Goal: Task Accomplishment & Management: Use online tool/utility

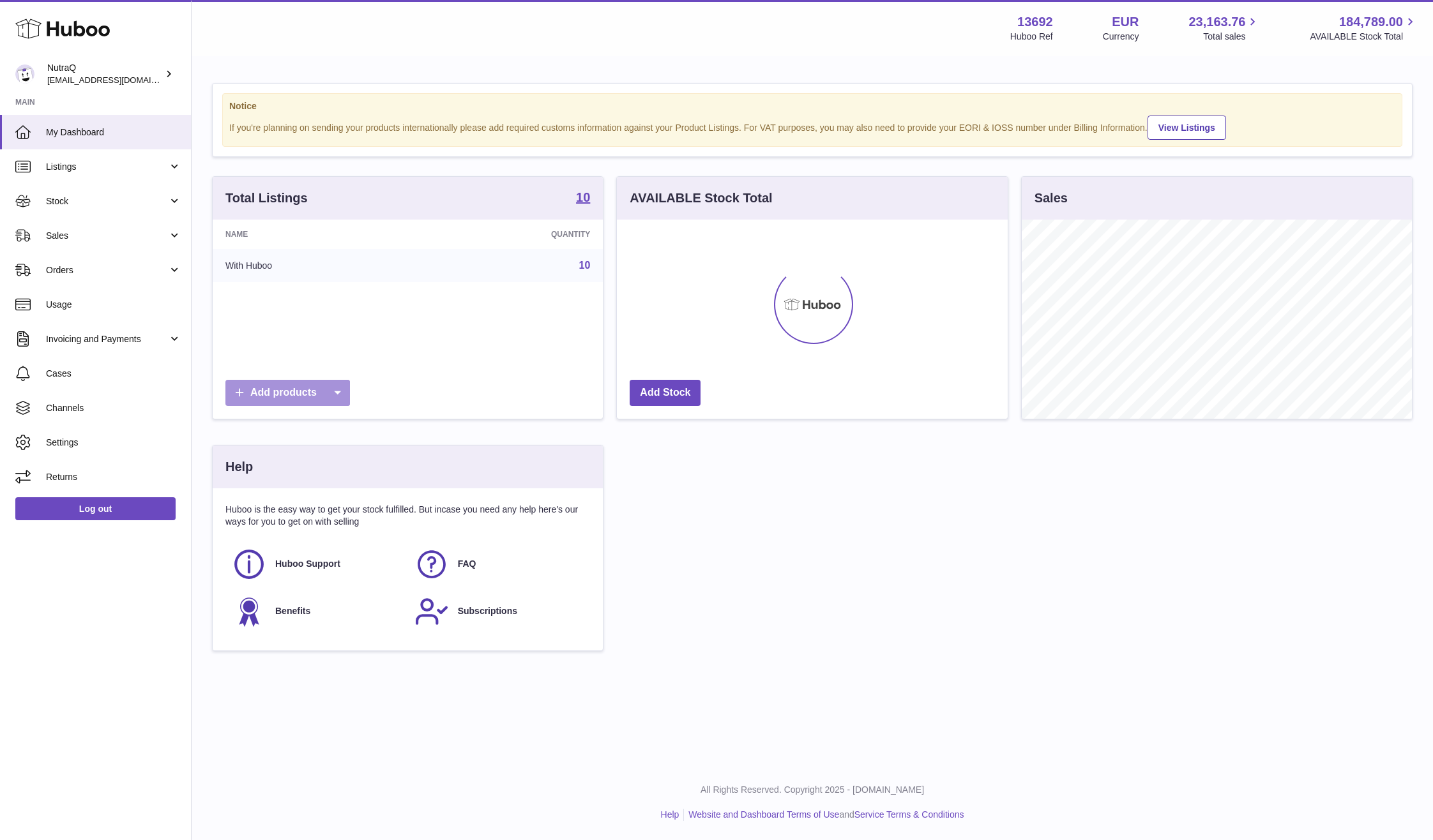
scroll to position [199, 391]
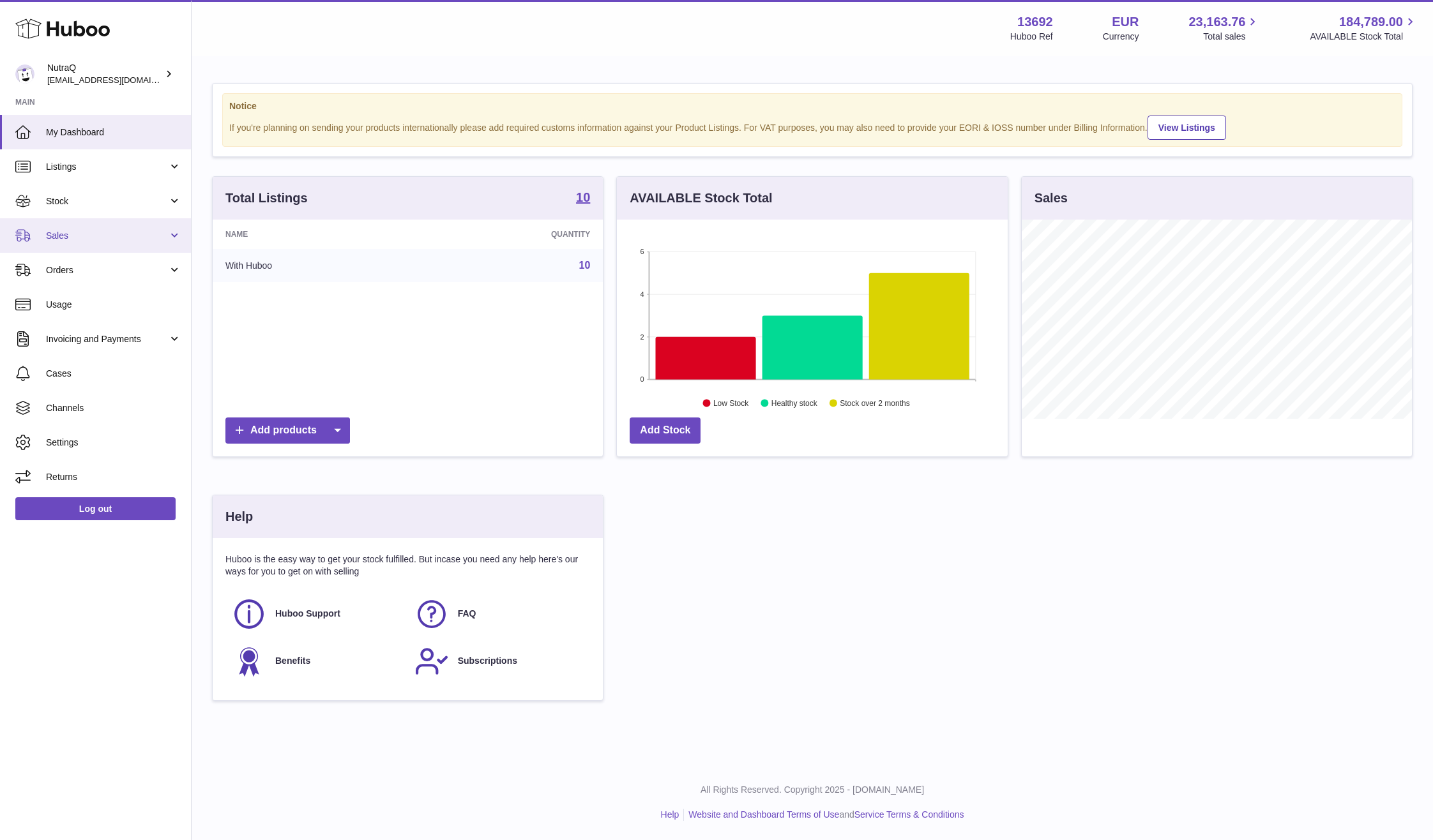
click at [131, 232] on span "Sales" at bounding box center [106, 235] width 122 height 12
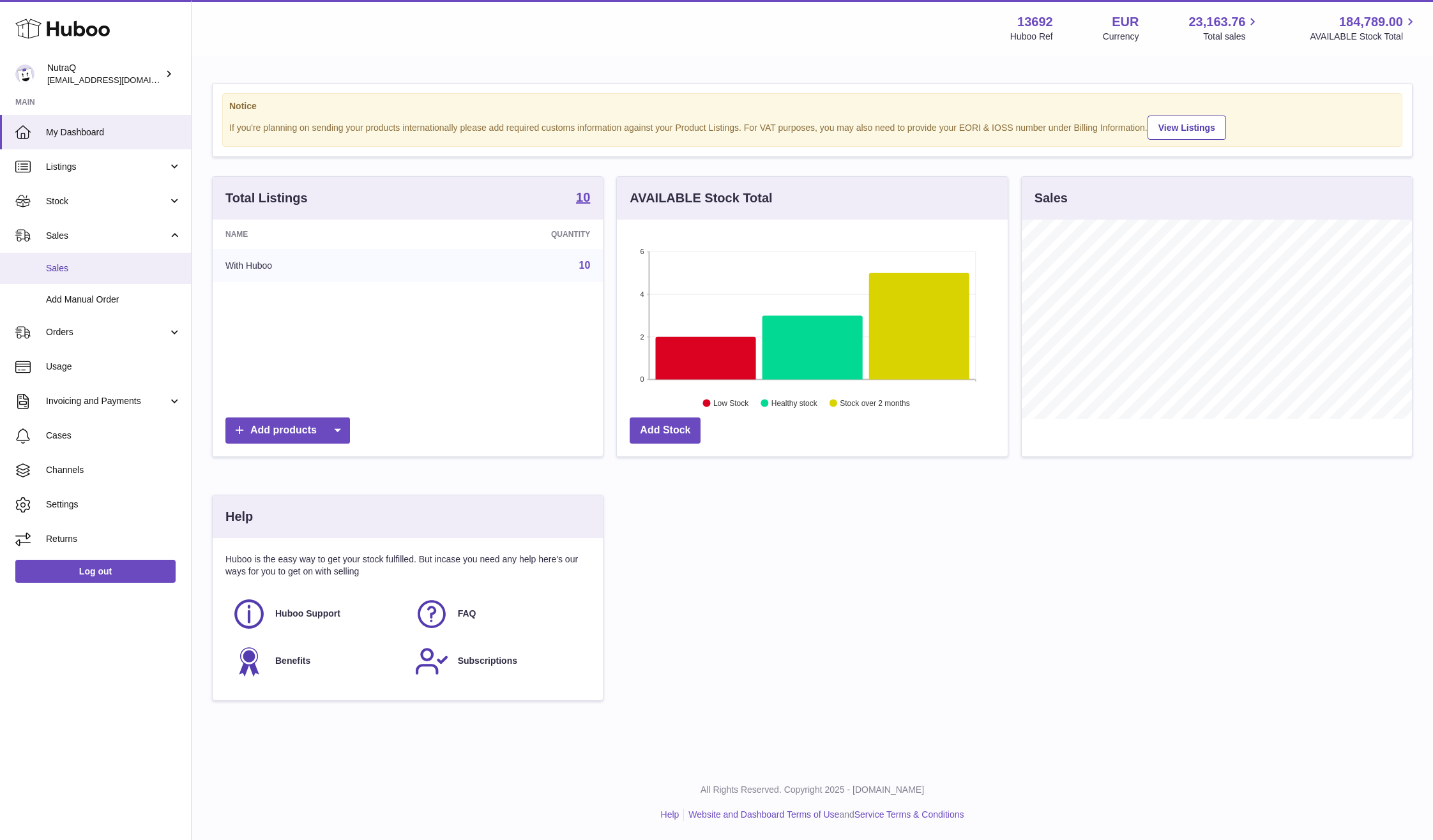
click at [166, 263] on span "Sales" at bounding box center [113, 268] width 136 height 12
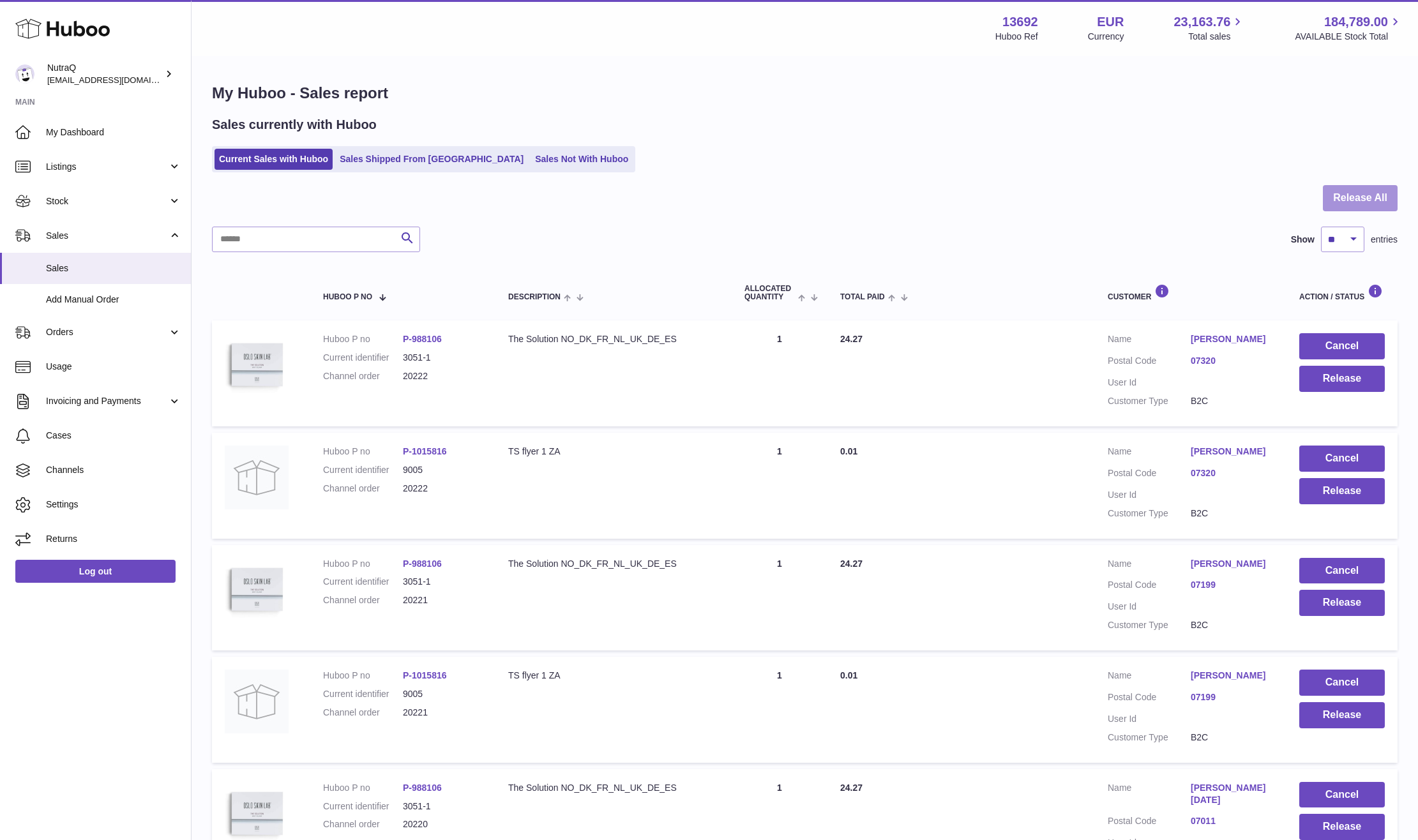
click at [1339, 194] on button "Release All" at bounding box center [1359, 198] width 74 height 26
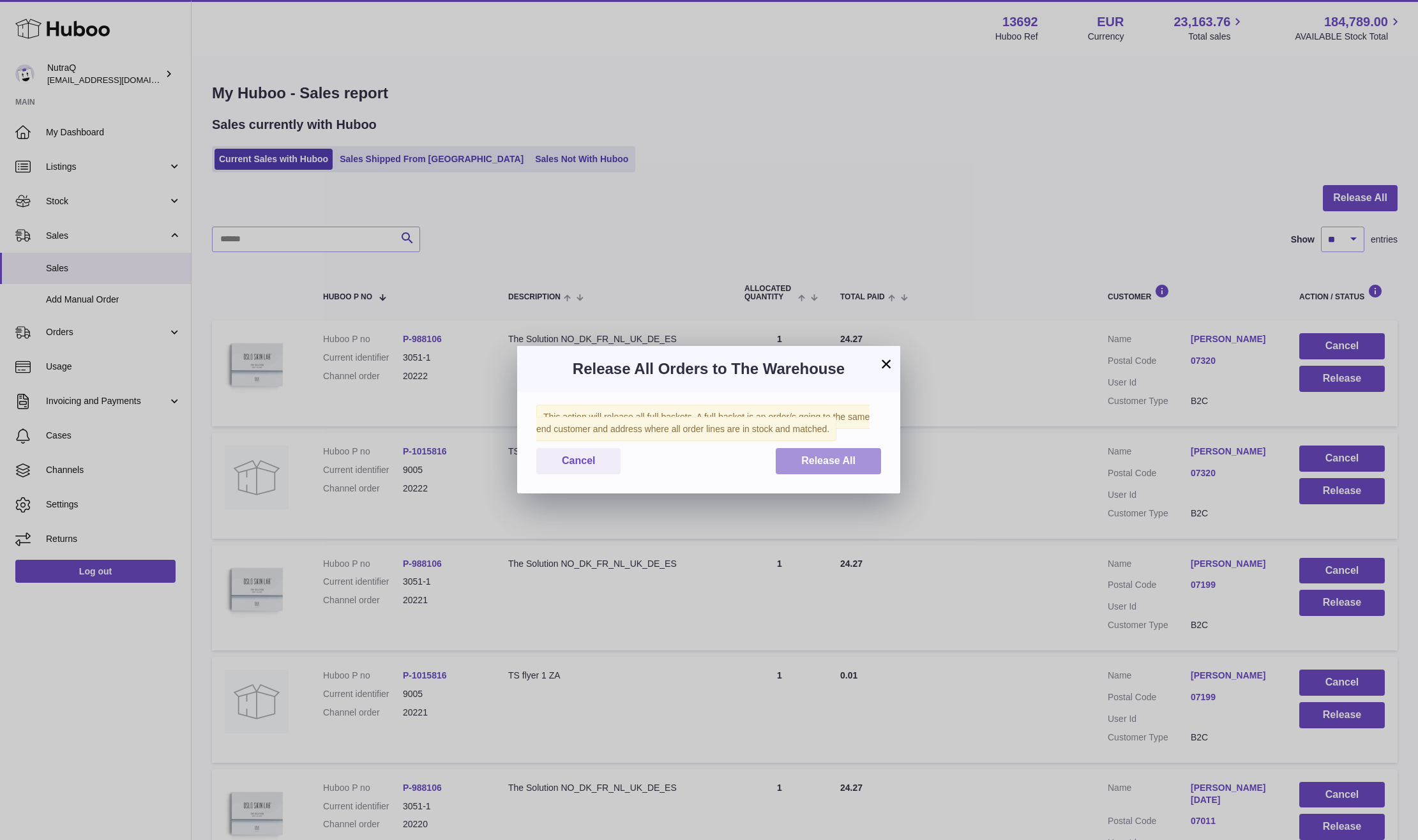
click at [813, 456] on span "Release All" at bounding box center [828, 460] width 54 height 11
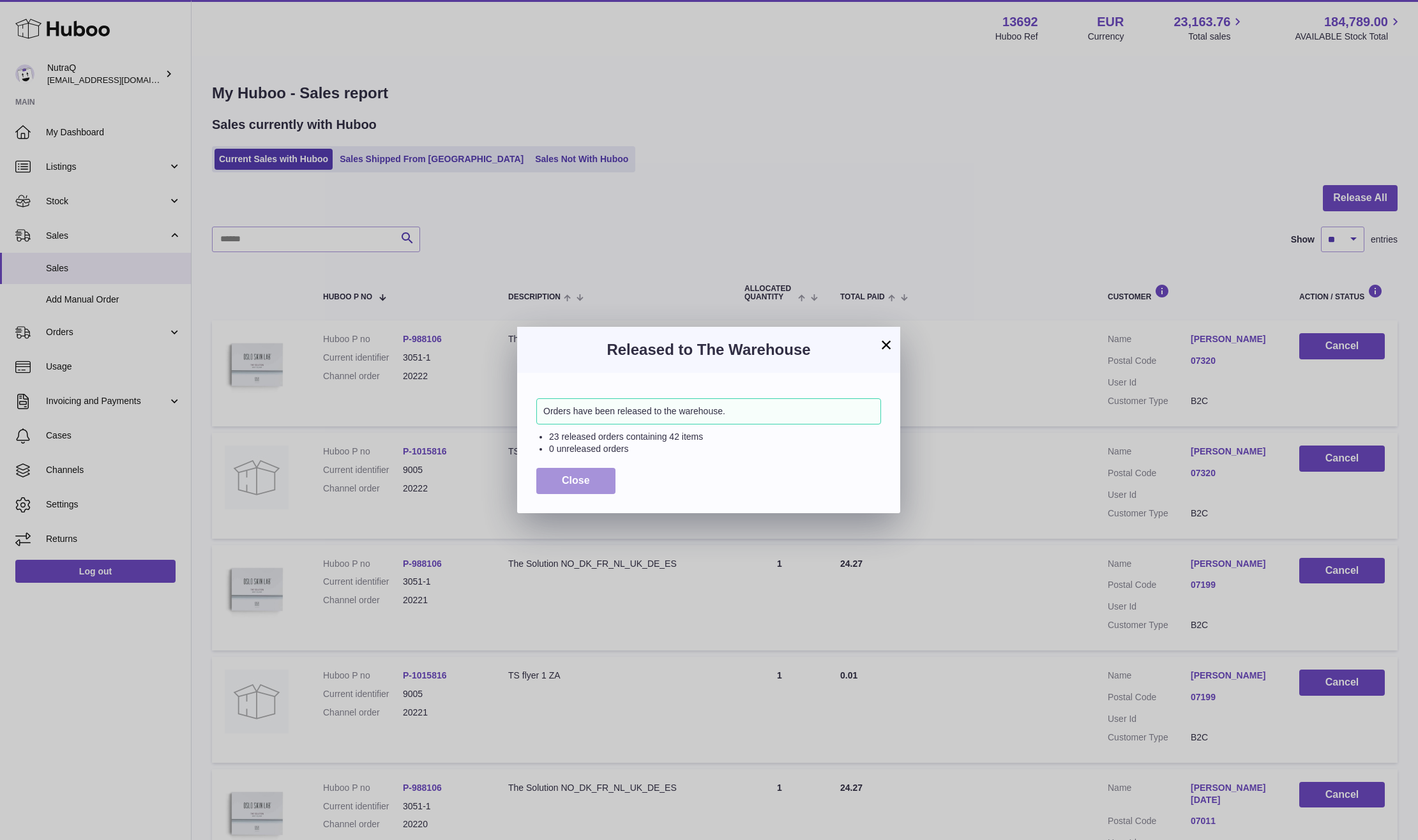
click at [537, 482] on button "Close" at bounding box center [576, 481] width 79 height 26
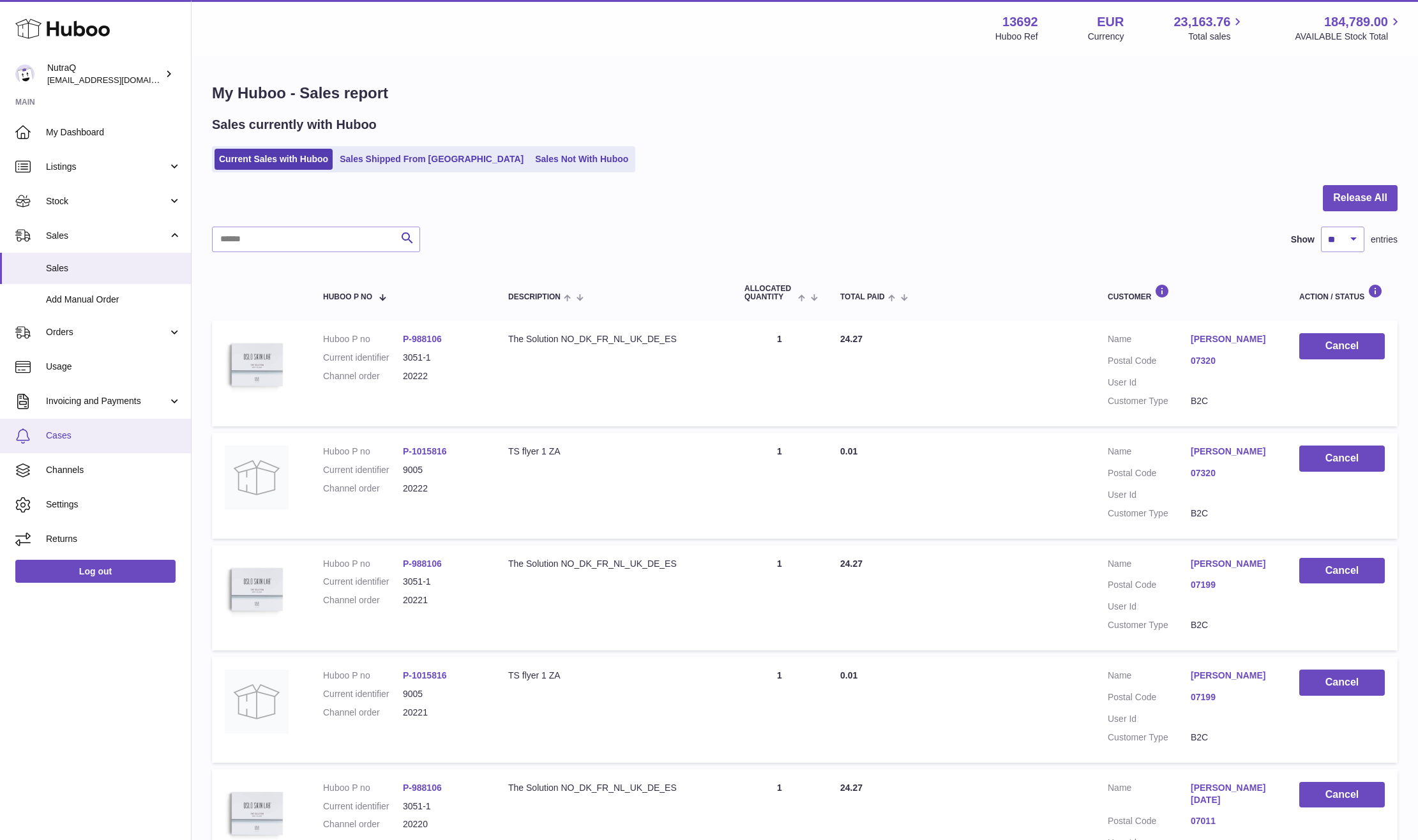
click at [93, 432] on span "Cases" at bounding box center [113, 435] width 136 height 12
